Goal: Check status: Check status

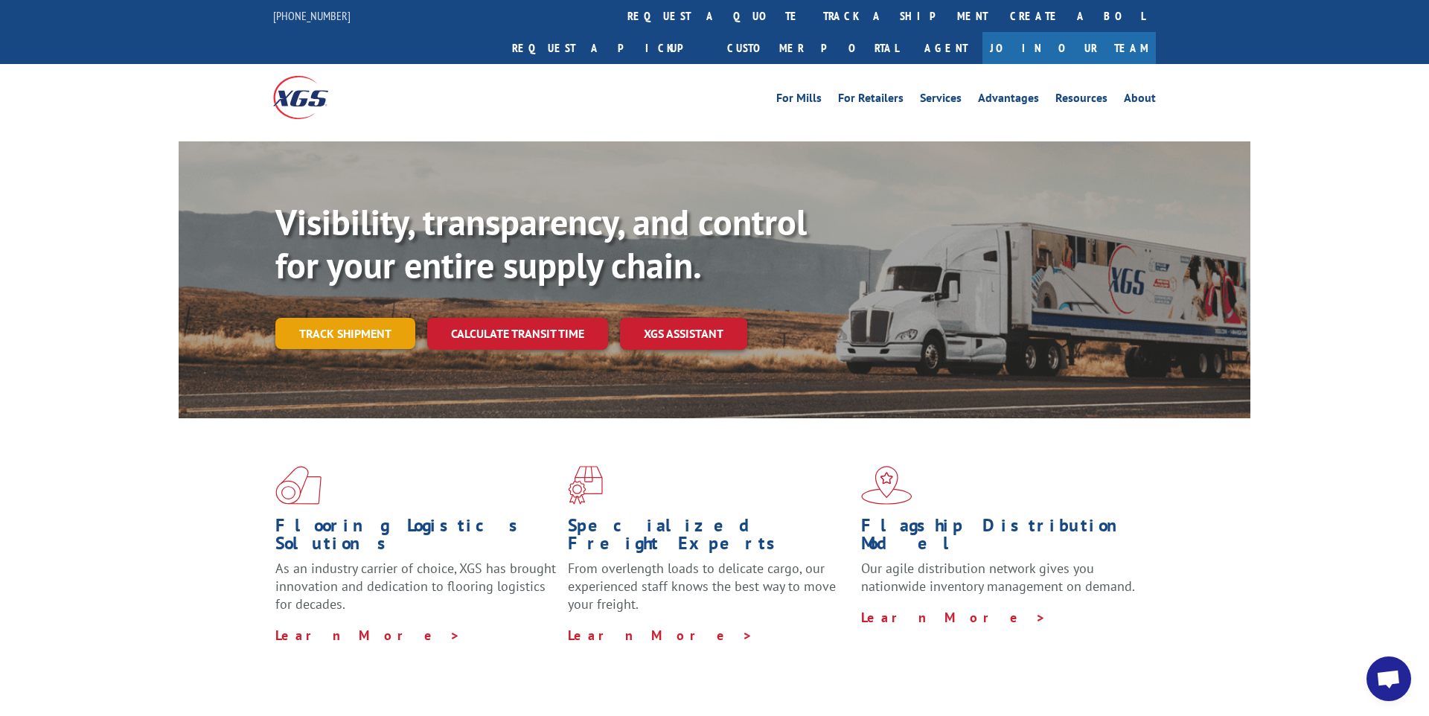
click at [314, 318] on link "Track shipment" at bounding box center [345, 333] width 140 height 31
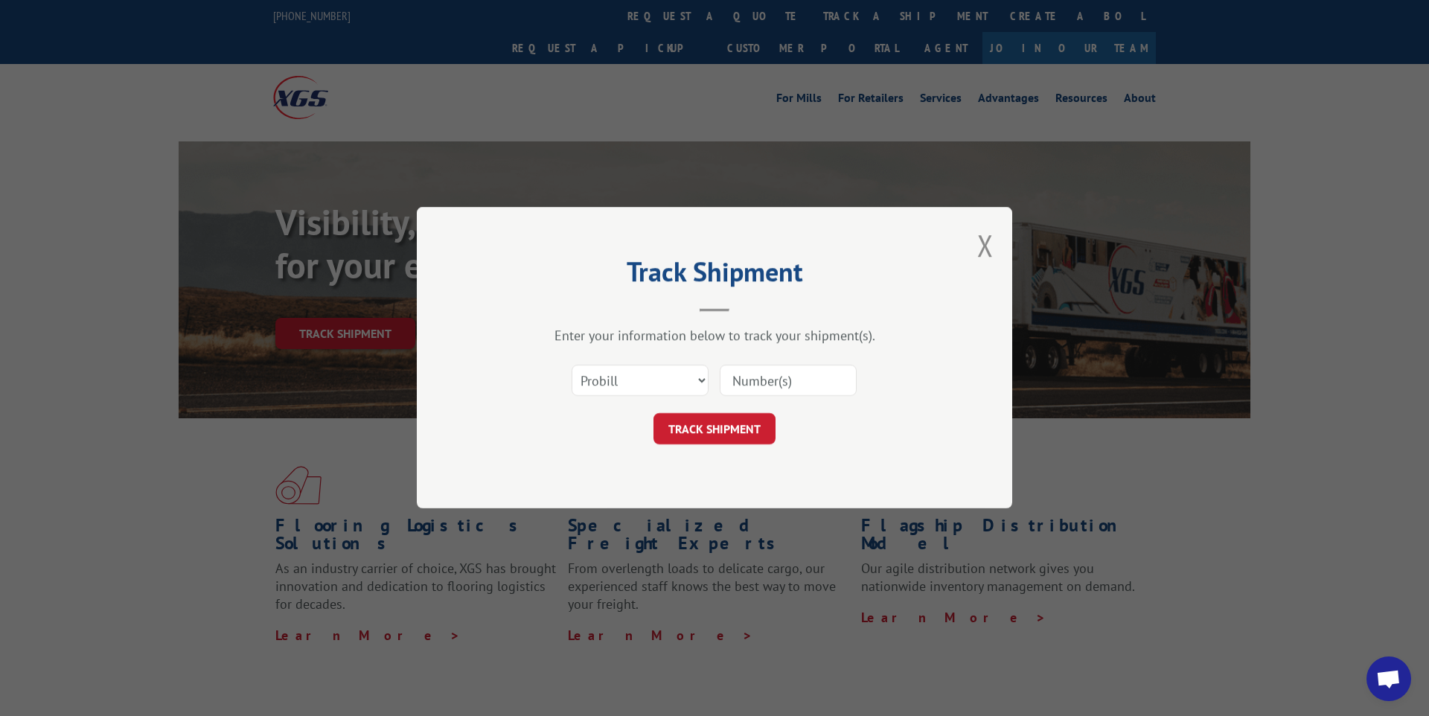
click at [767, 380] on input at bounding box center [788, 380] width 137 height 31
paste input "17690212"
type input "17690212"
click at [695, 423] on button "TRACK SHIPMENT" at bounding box center [715, 429] width 122 height 31
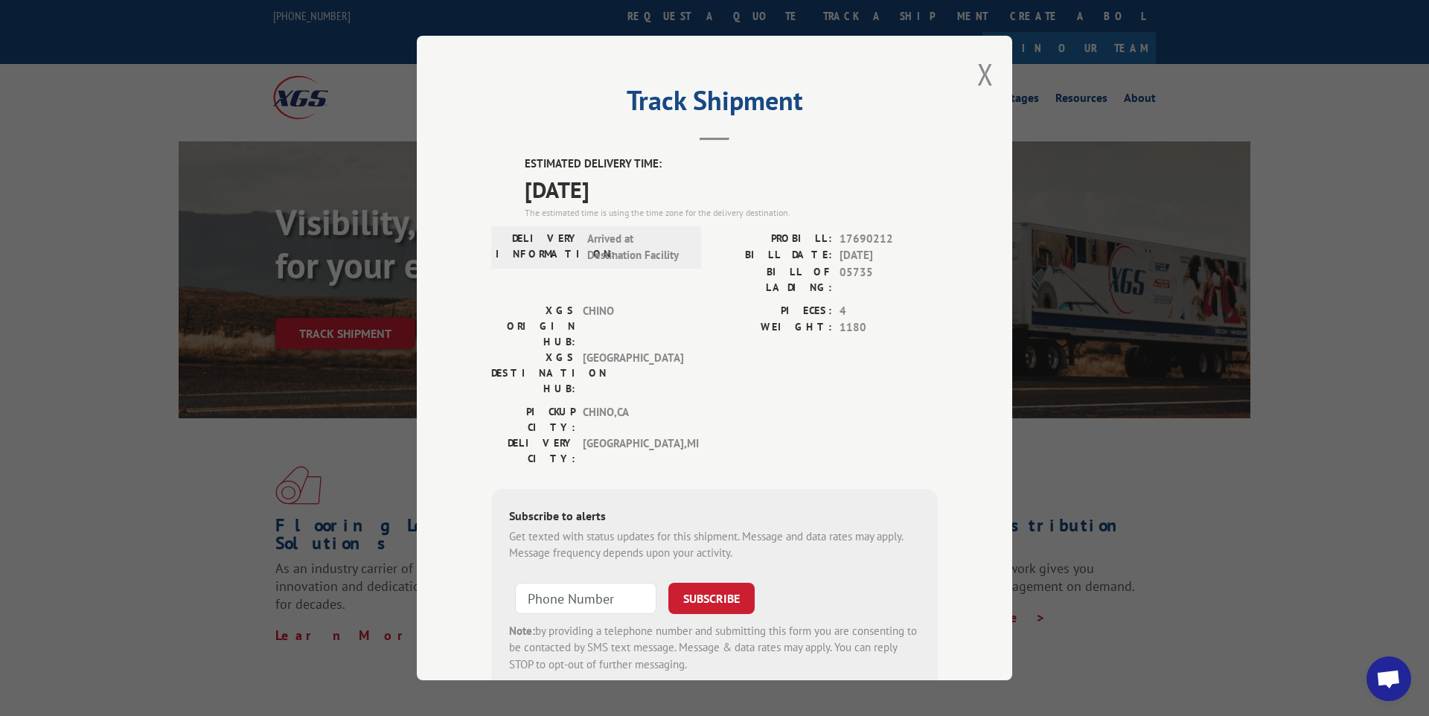
click at [1253, 460] on div "Track Shipment ESTIMATED DELIVERY TIME: 10/16/2025 The estimated time is using …" at bounding box center [714, 358] width 1429 height 716
click at [986, 72] on button "Close modal" at bounding box center [985, 73] width 16 height 39
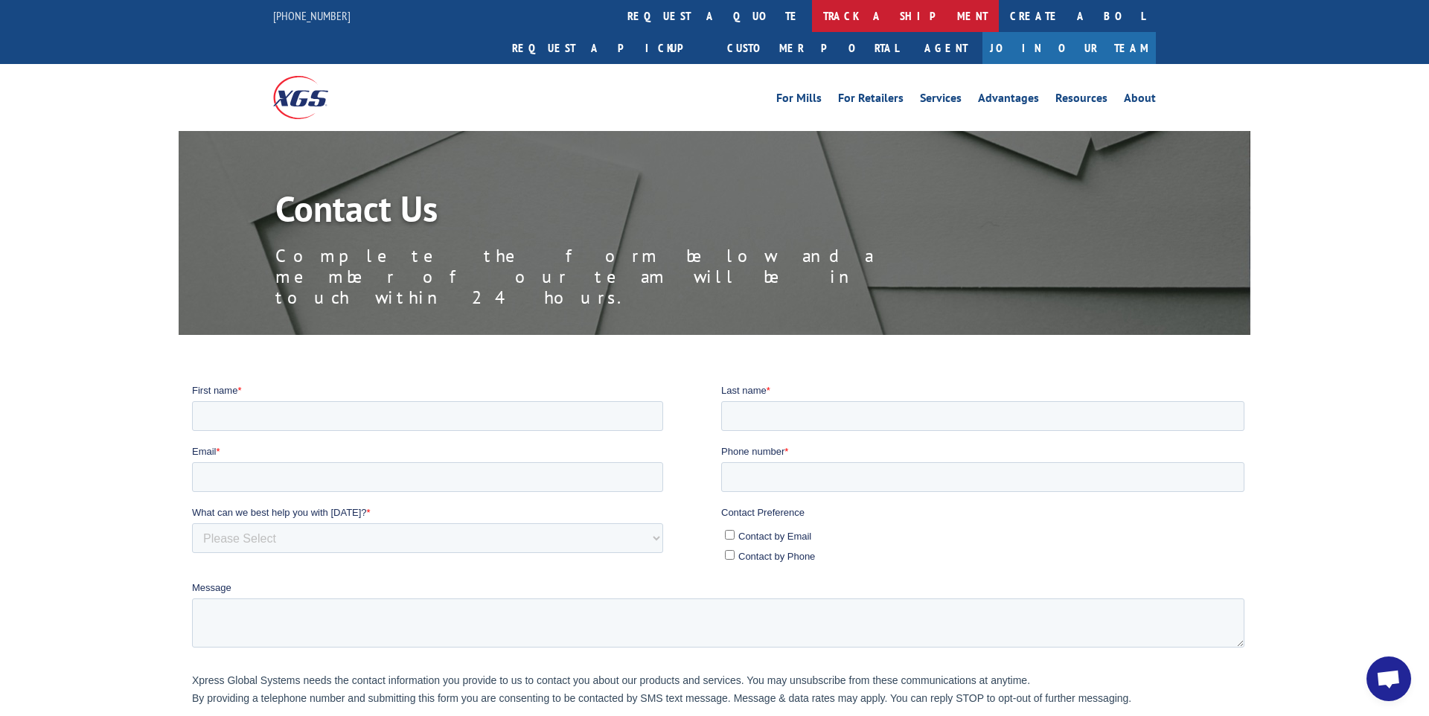
click at [812, 13] on link "track a shipment" at bounding box center [905, 16] width 187 height 32
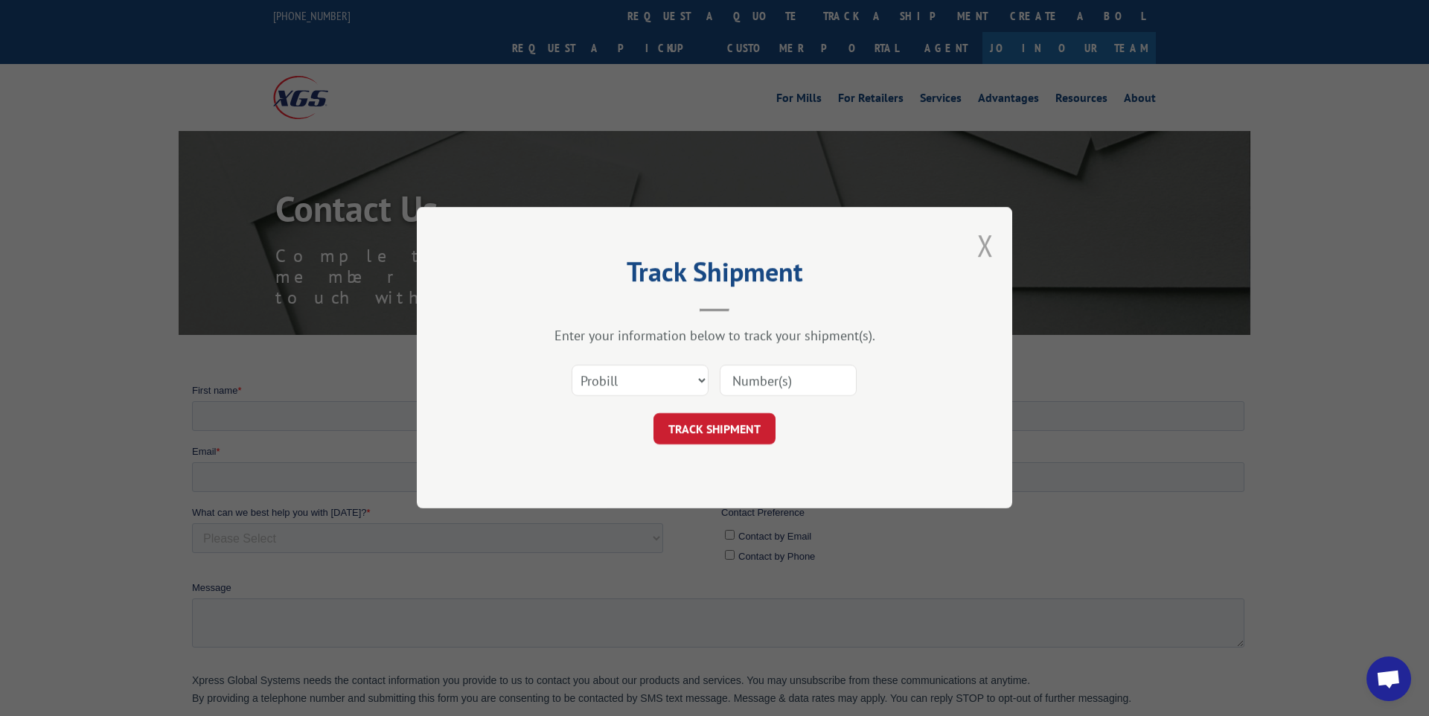
click at [986, 251] on button "Close modal" at bounding box center [985, 245] width 16 height 39
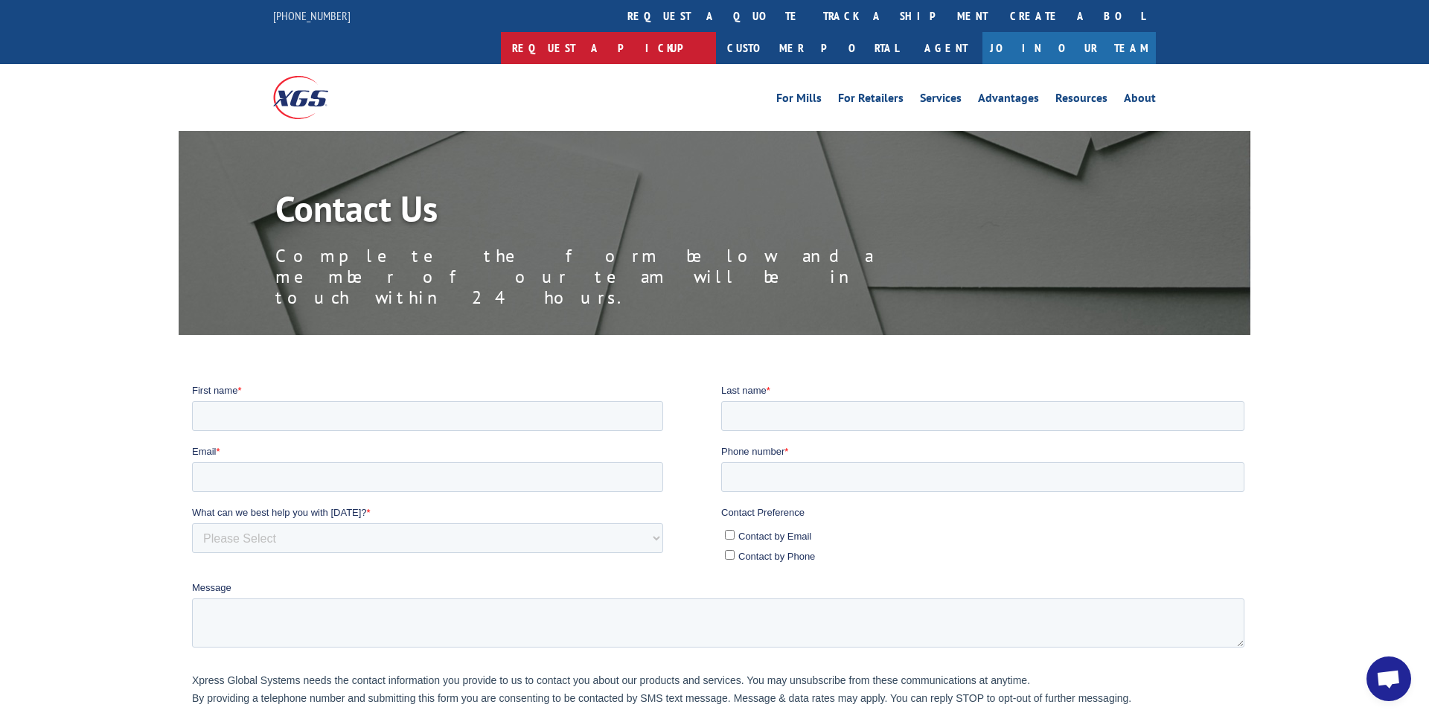
click at [716, 32] on link "Request a pickup" at bounding box center [608, 48] width 215 height 32
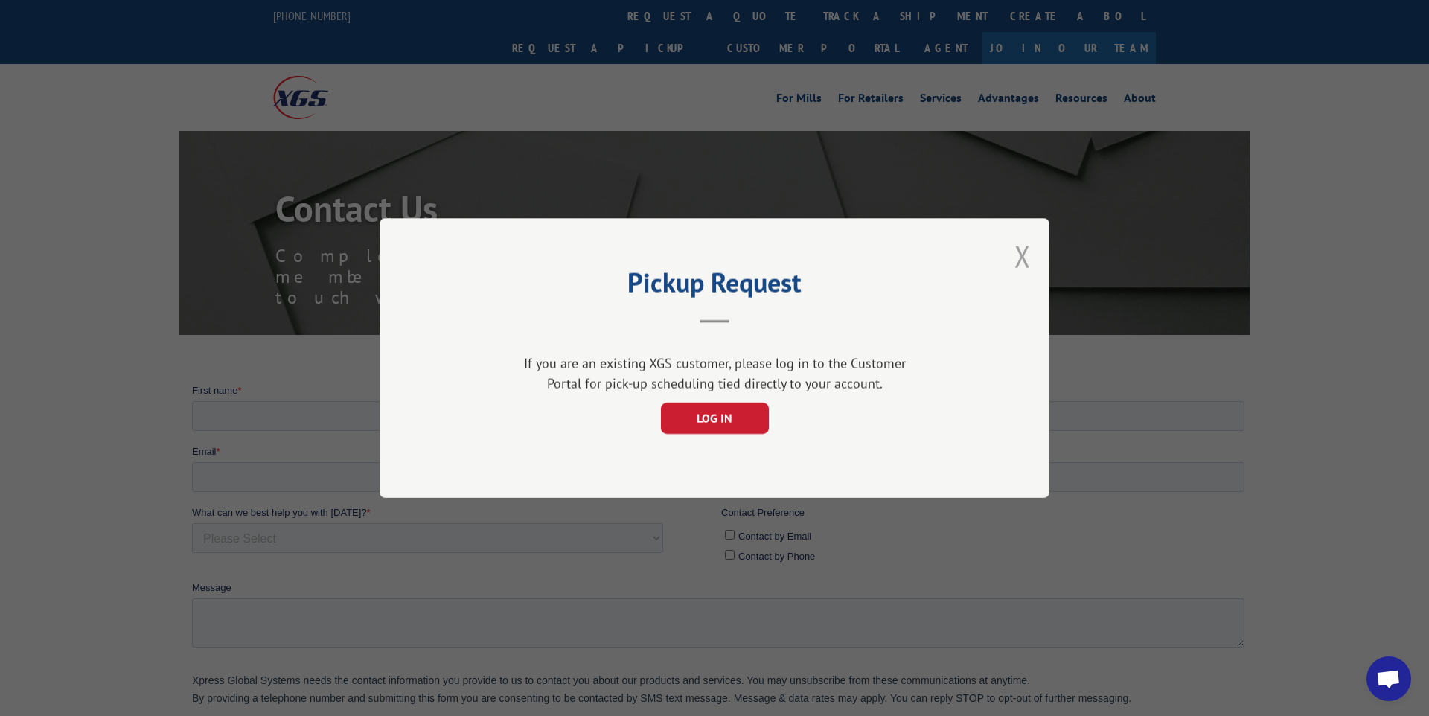
click at [1024, 271] on button "Close modal" at bounding box center [1023, 256] width 16 height 39
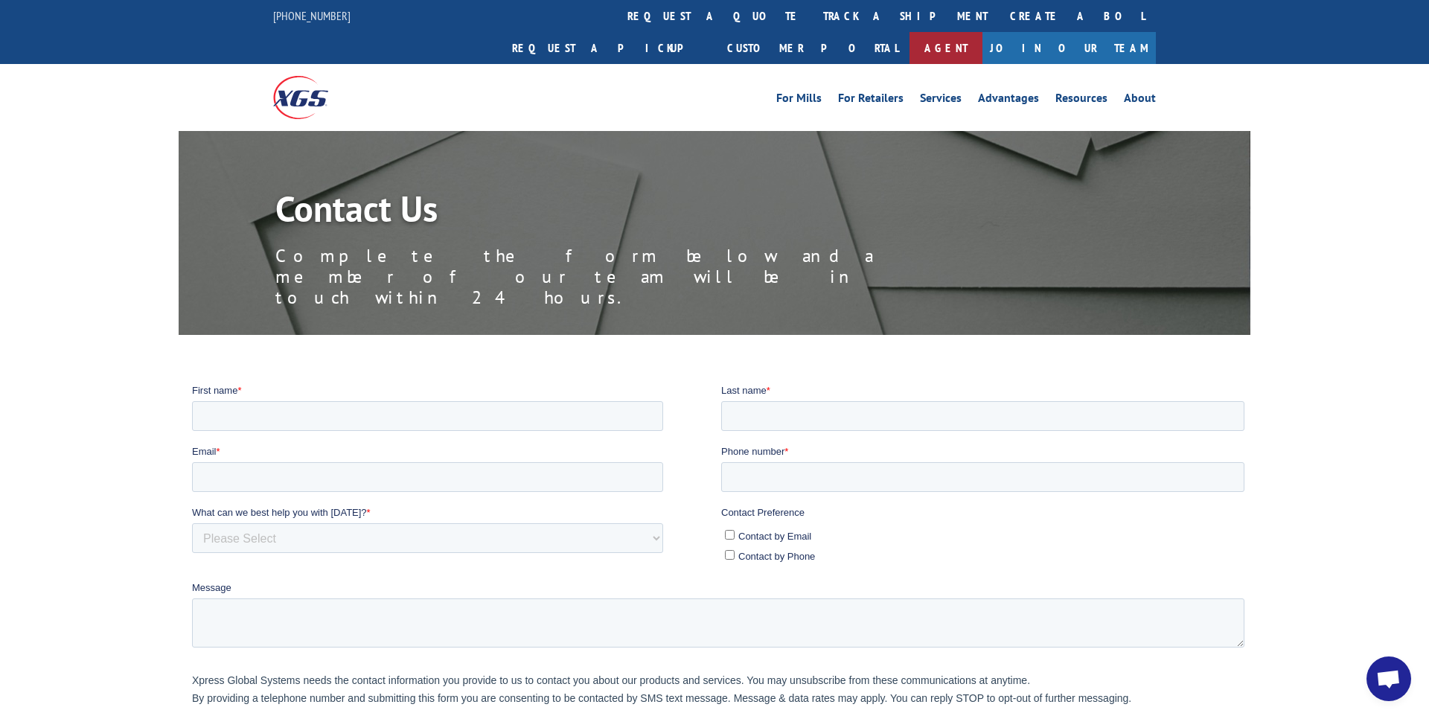
click at [983, 32] on link "Agent" at bounding box center [946, 48] width 73 height 32
click at [1131, 92] on link "About" at bounding box center [1140, 100] width 32 height 16
